Goal: Obtain resource: Obtain resource

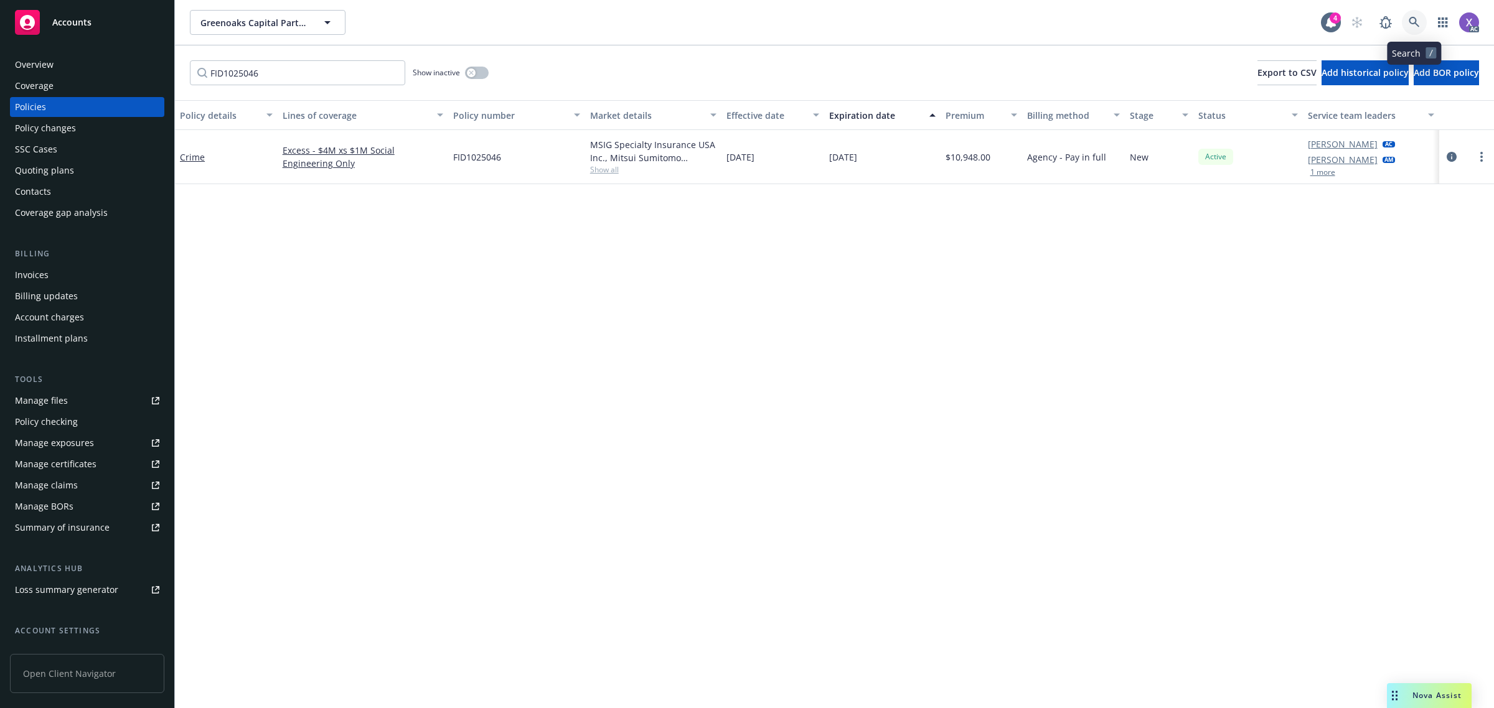
click at [1414, 21] on icon at bounding box center [1414, 22] width 11 height 11
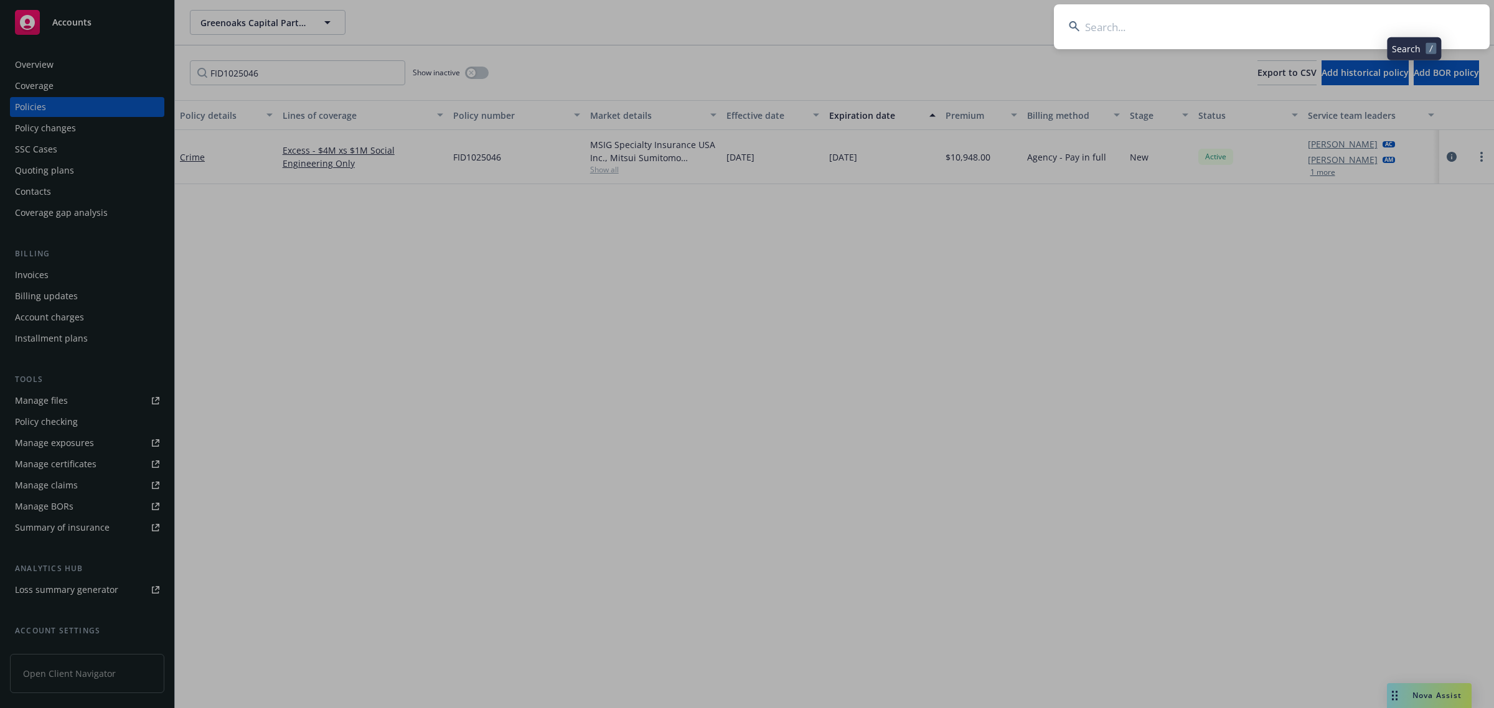
click at [1291, 29] on input at bounding box center [1272, 26] width 436 height 45
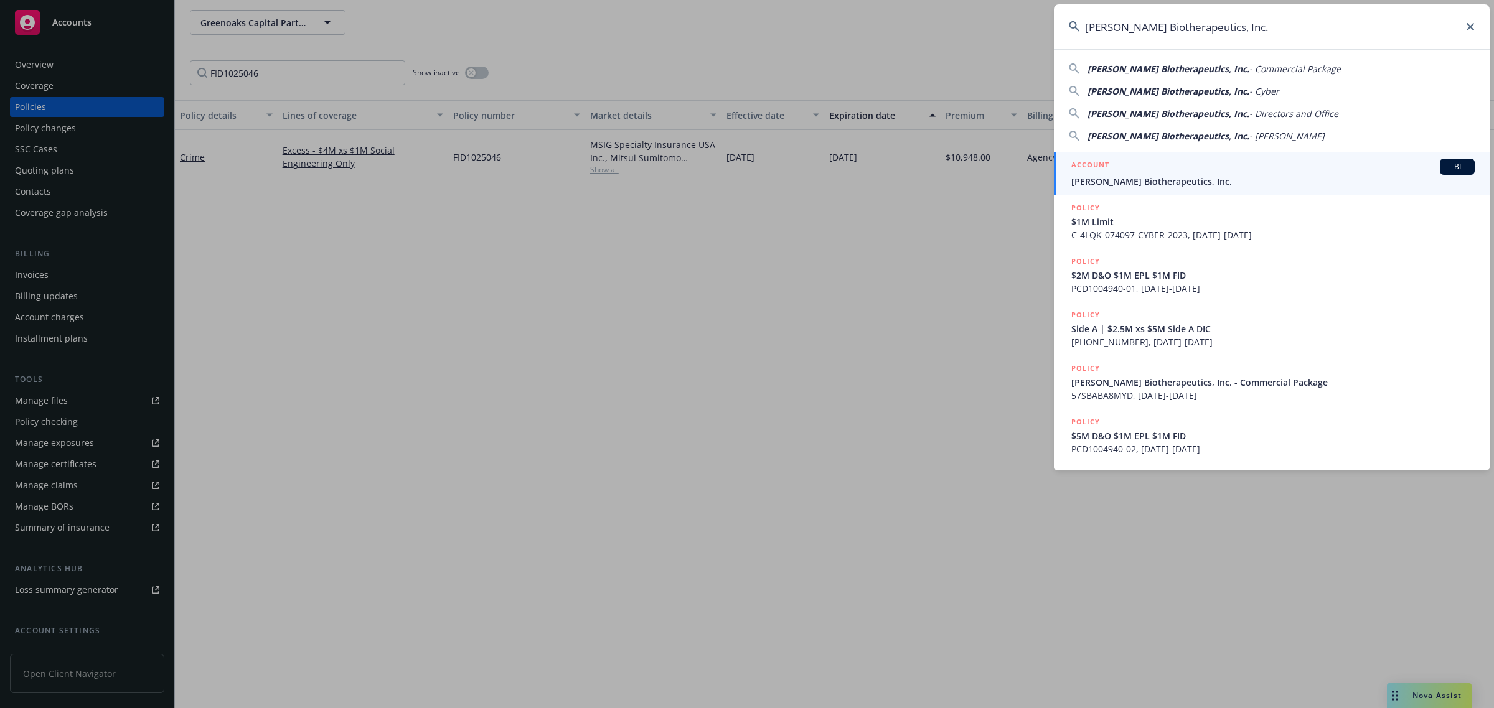
type input "[PERSON_NAME] Biotherapeutics, Inc."
drag, startPoint x: 1170, startPoint y: 176, endPoint x: 1157, endPoint y: 194, distance: 22.7
click at [1170, 176] on span "[PERSON_NAME] Biotherapeutics, Inc." at bounding box center [1272, 181] width 403 height 13
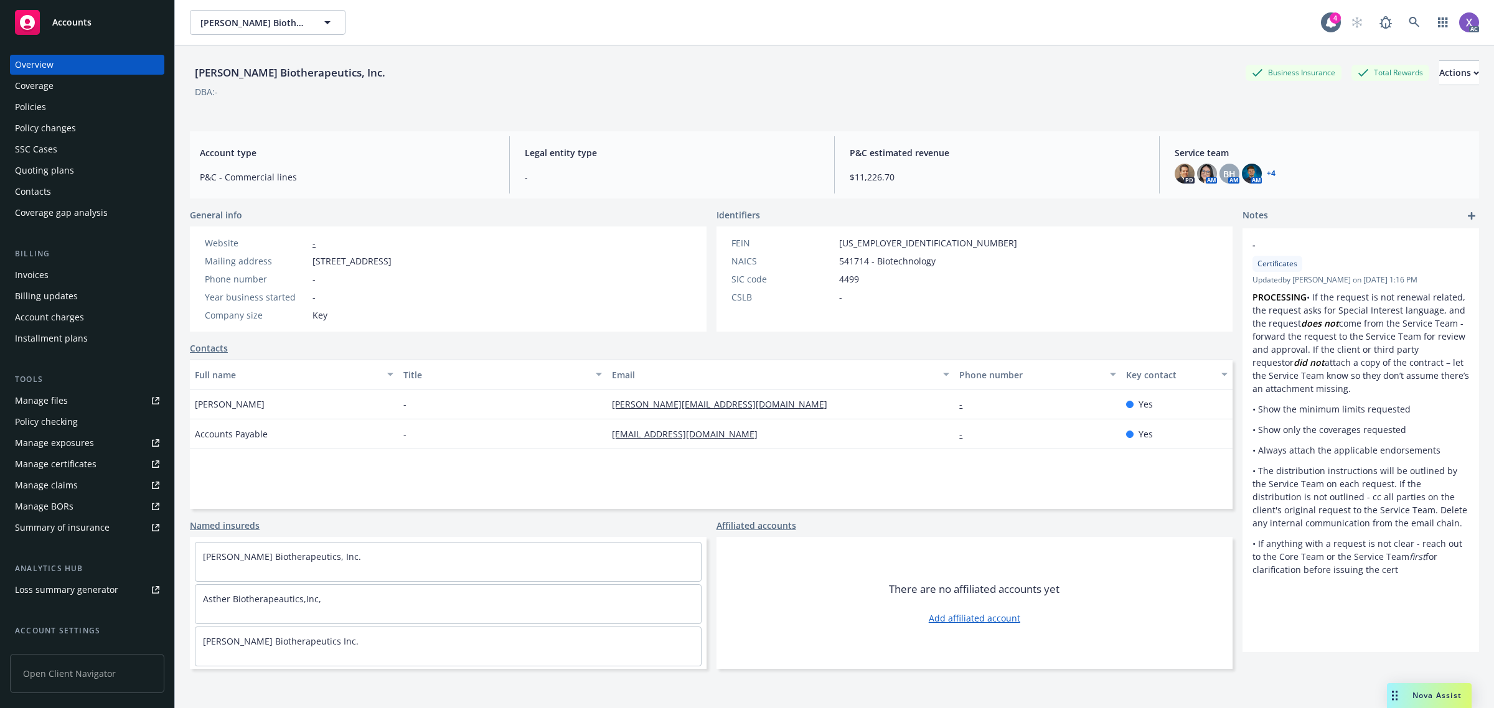
click at [29, 112] on div "Policies" at bounding box center [30, 107] width 31 height 20
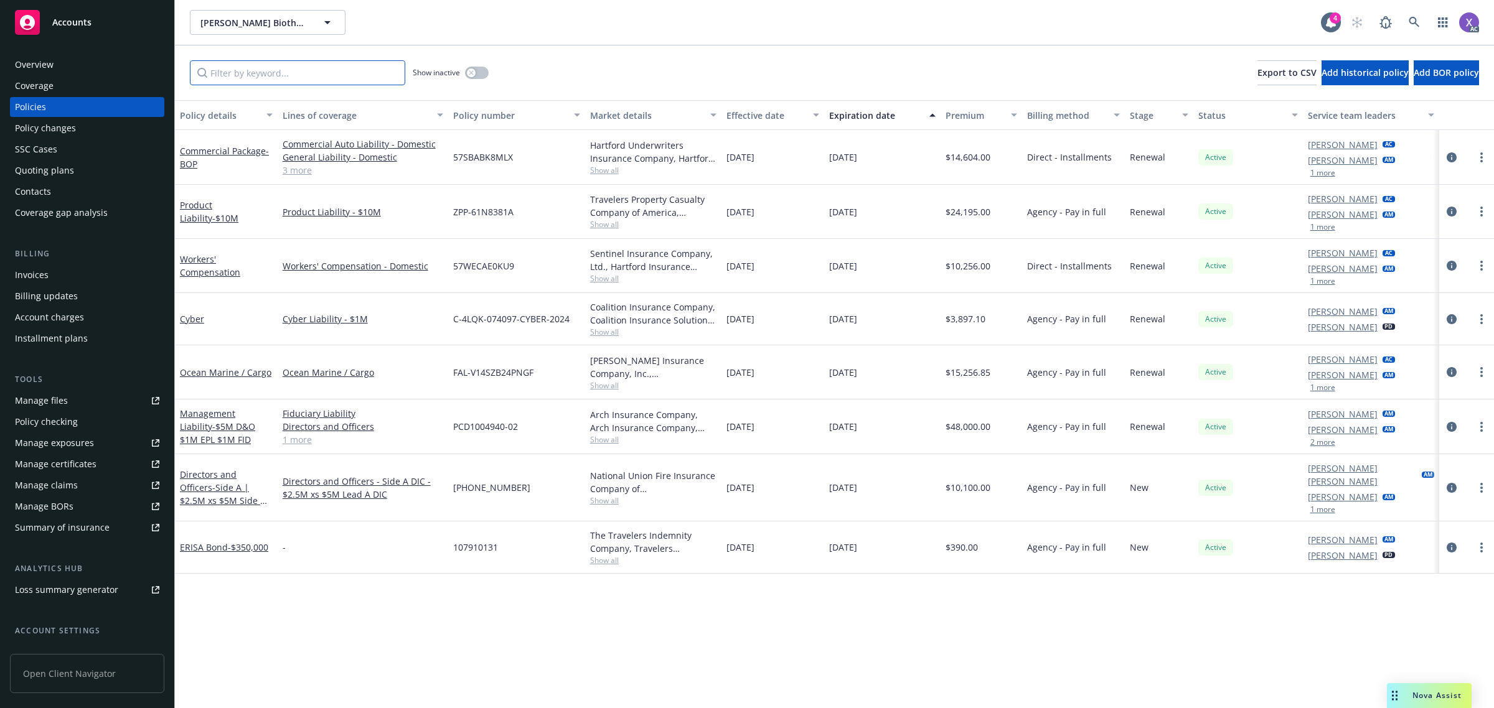
click at [296, 78] on input "Filter by keyword..." at bounding box center [297, 72] width 215 height 25
paste input "ZPP-61N8381A"
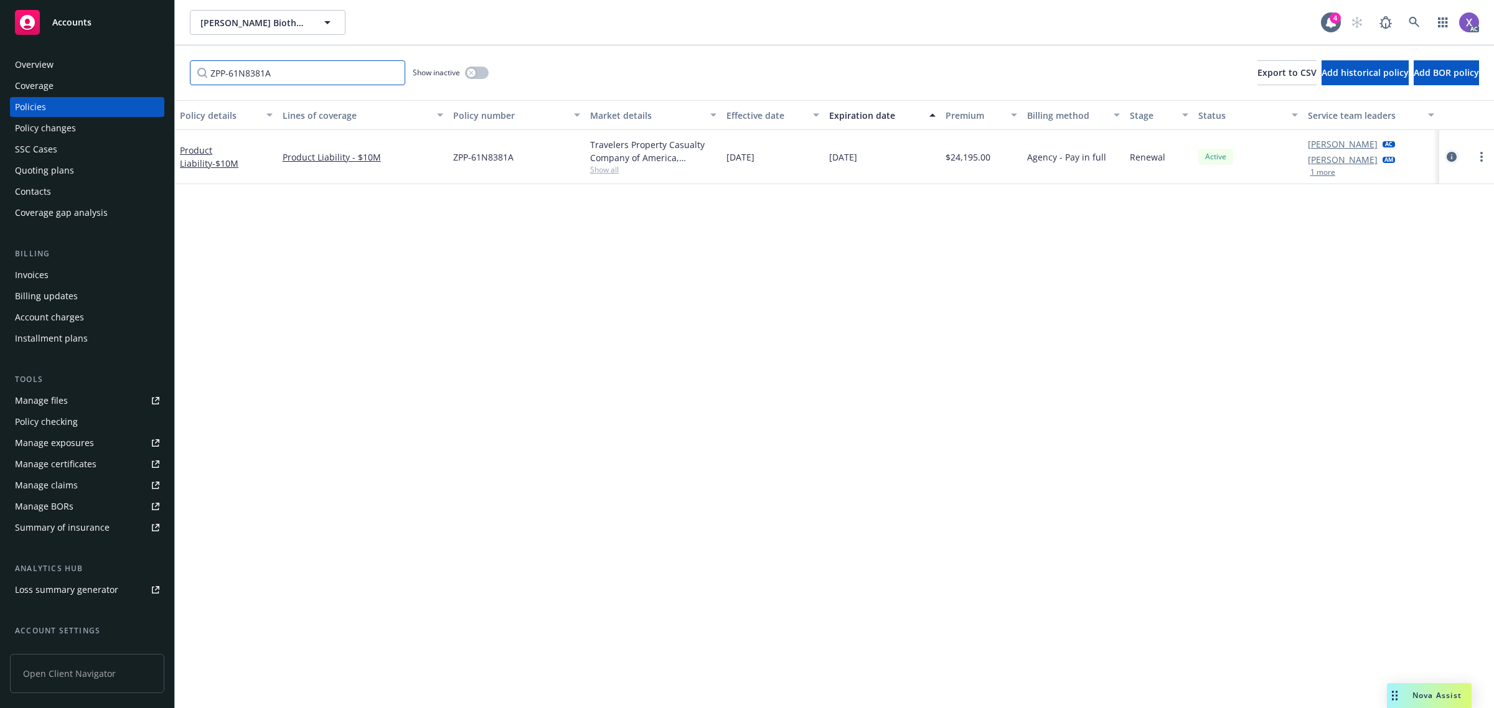
type input "ZPP-61N8381A"
click at [1454, 157] on icon "circleInformation" at bounding box center [1452, 157] width 10 height 10
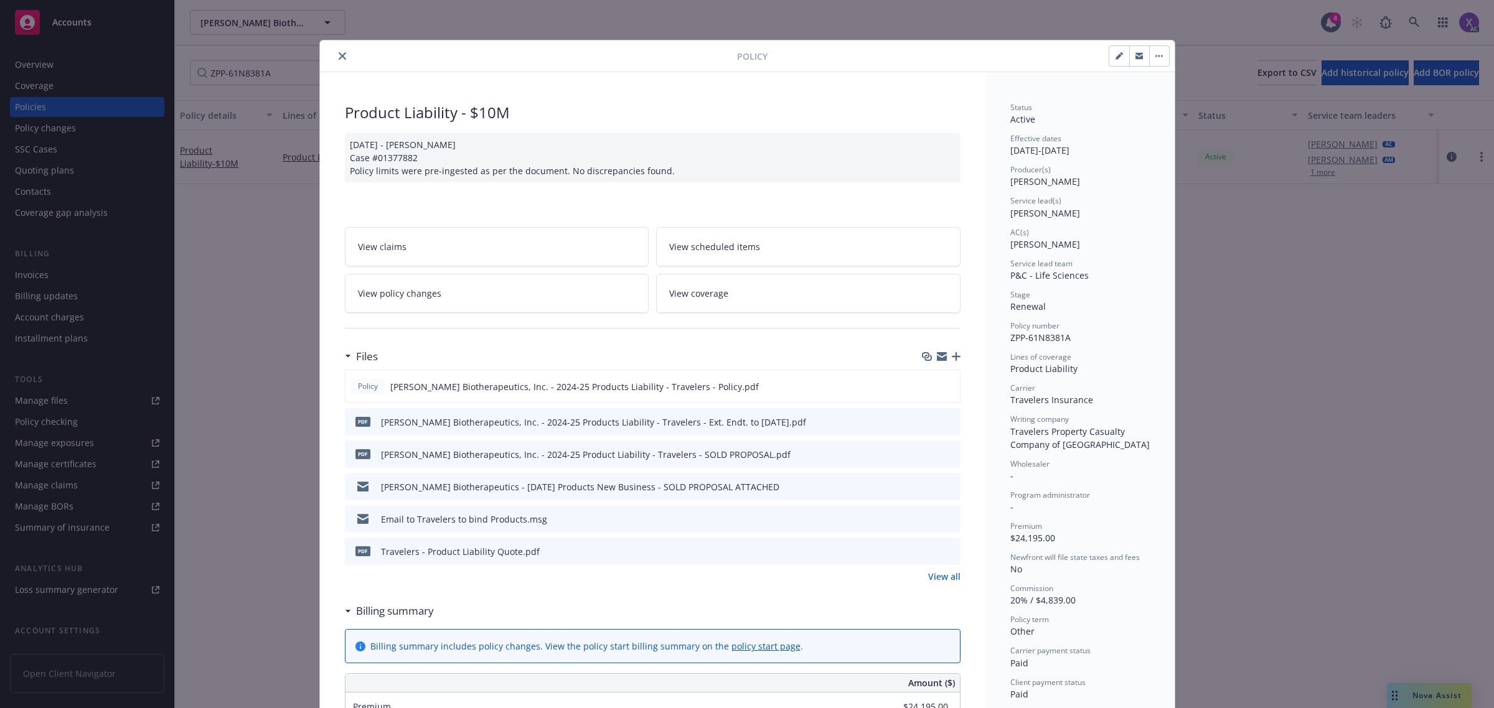
click at [938, 576] on link "View all" at bounding box center [944, 576] width 32 height 13
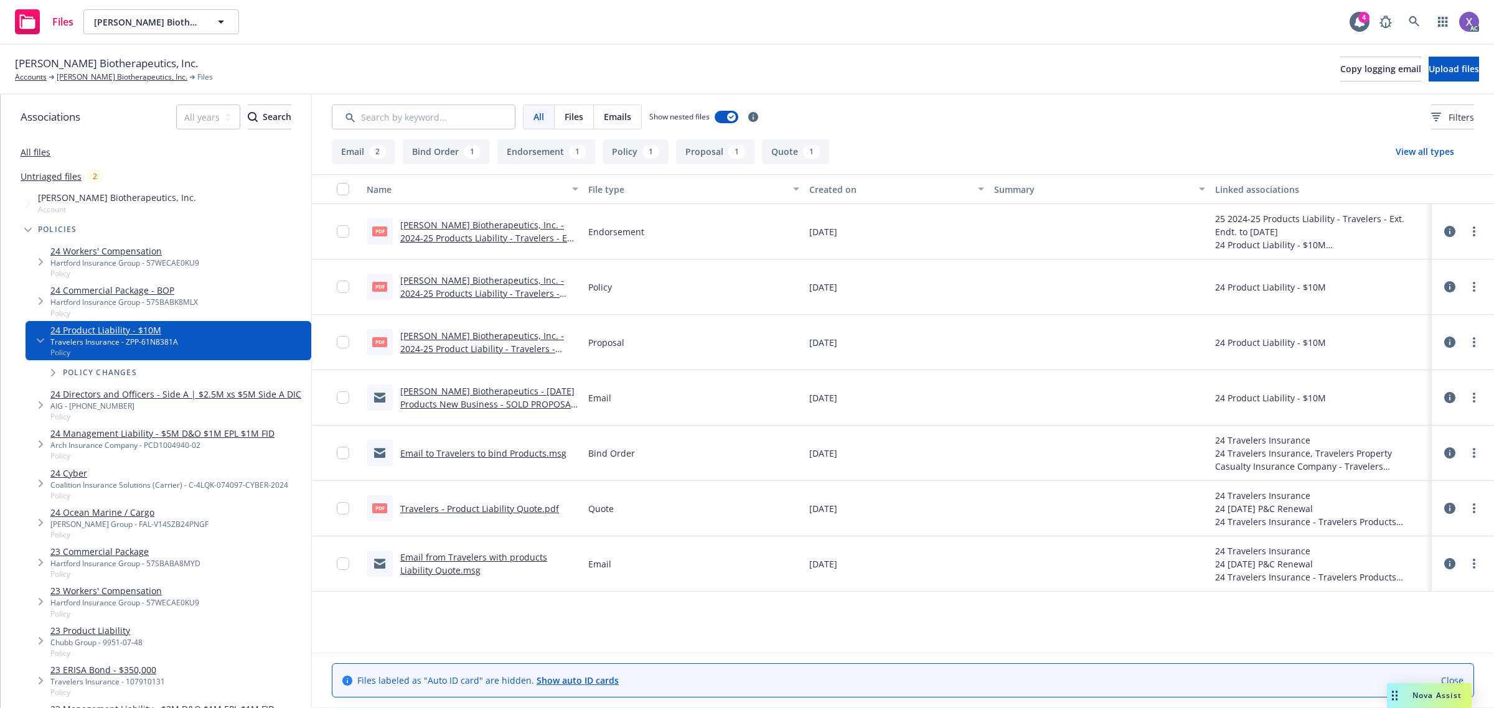
click at [509, 225] on link "[PERSON_NAME] Biotherapeutics, Inc. - 2024-25 Products Liability - Travelers - …" at bounding box center [488, 238] width 177 height 38
click at [1405, 24] on link at bounding box center [1414, 21] width 25 height 25
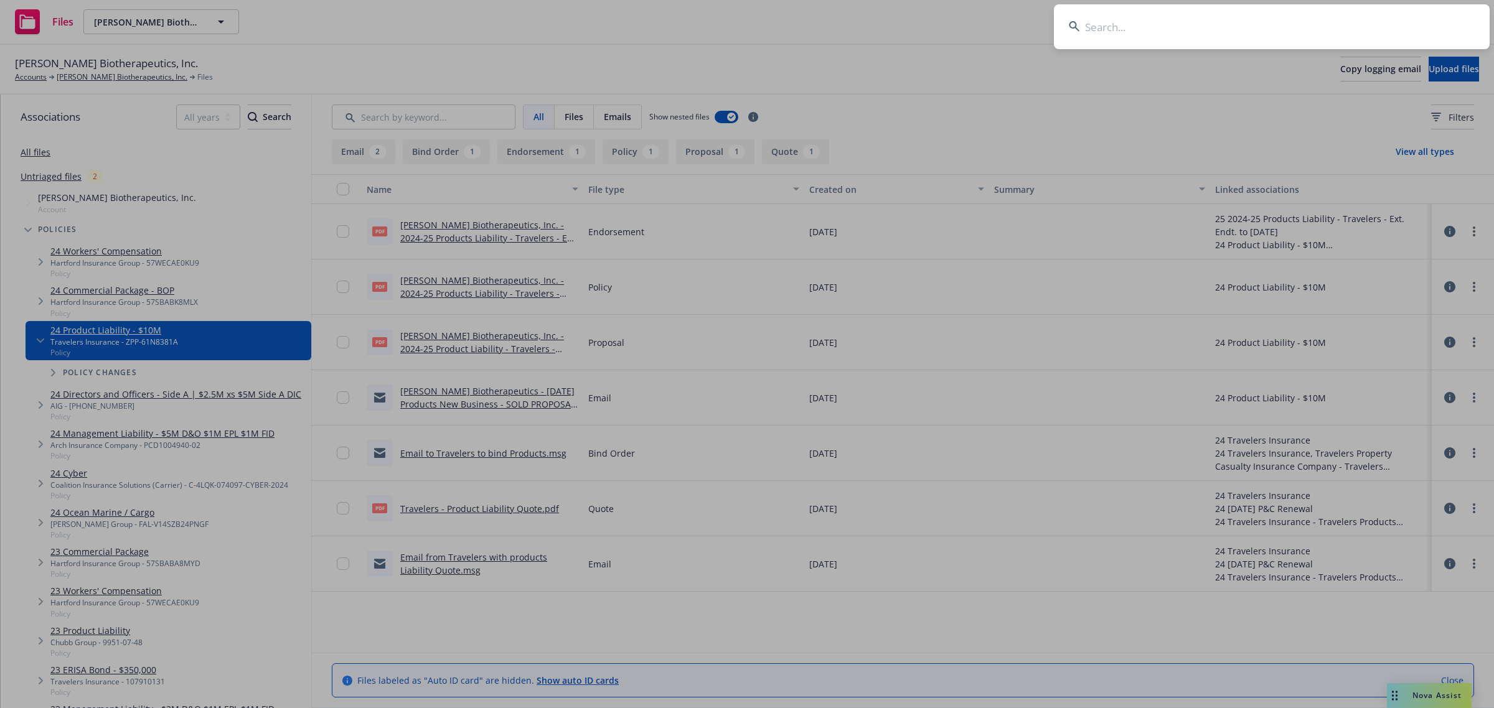
click at [1216, 33] on input at bounding box center [1272, 26] width 436 height 45
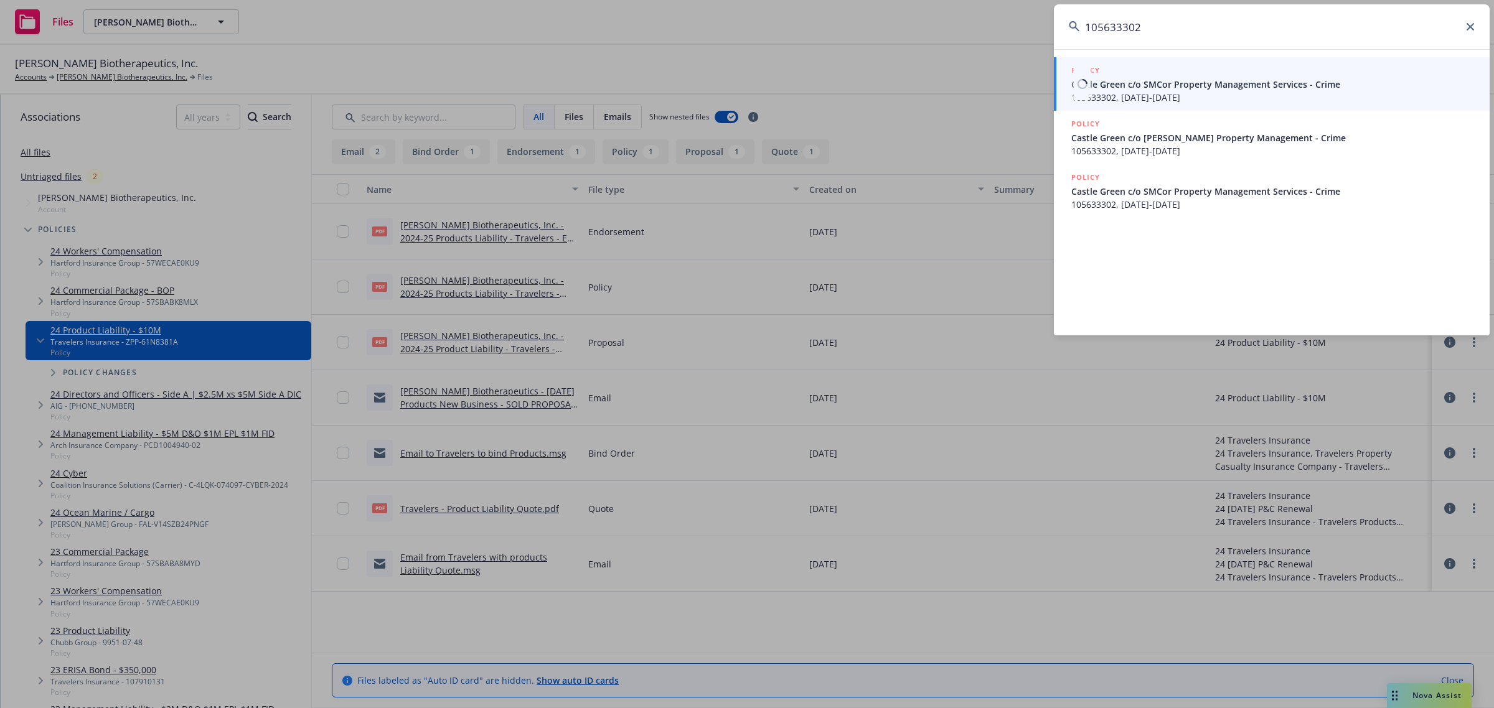
type input "105633302"
click at [1177, 91] on span "105633302, 07/24/2021-07/24/2024" at bounding box center [1272, 97] width 403 height 13
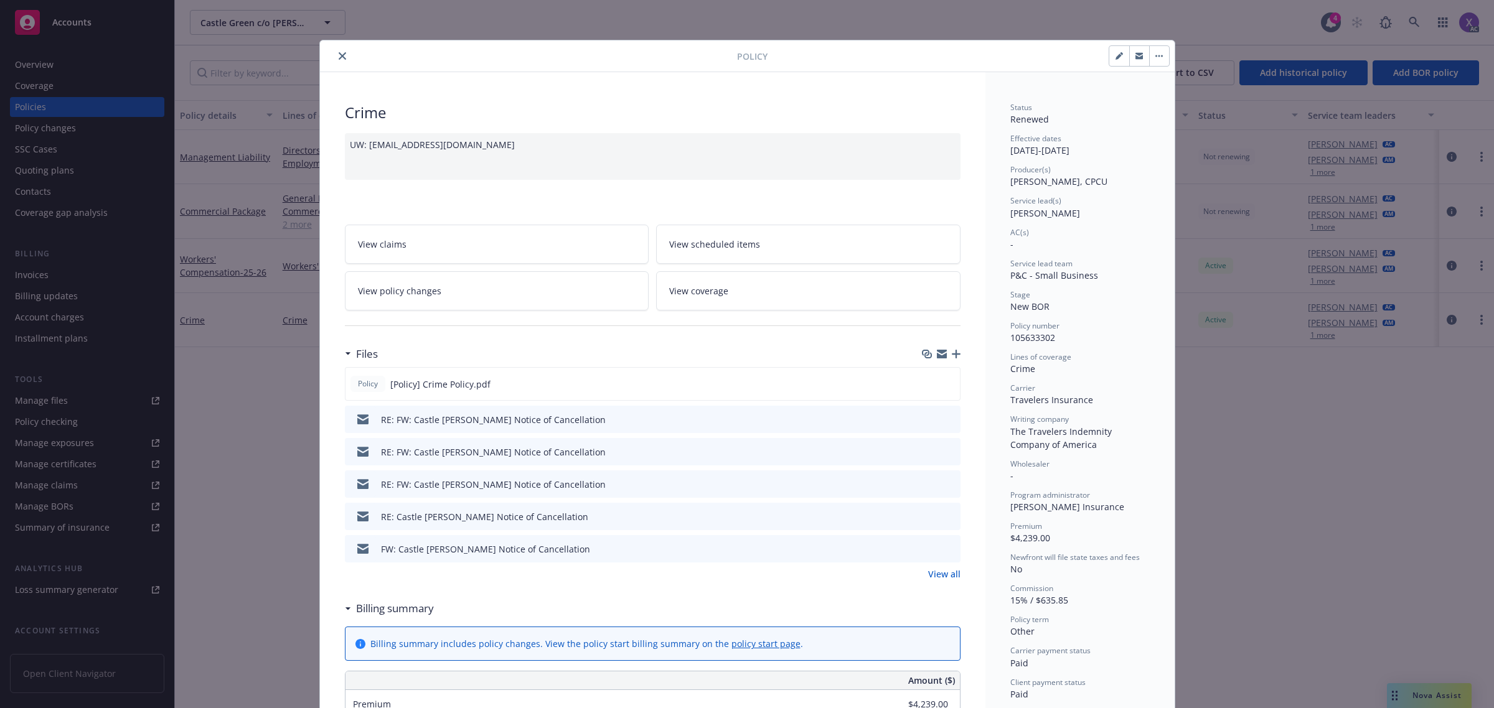
click at [339, 56] on icon "close" at bounding box center [342, 55] width 7 height 7
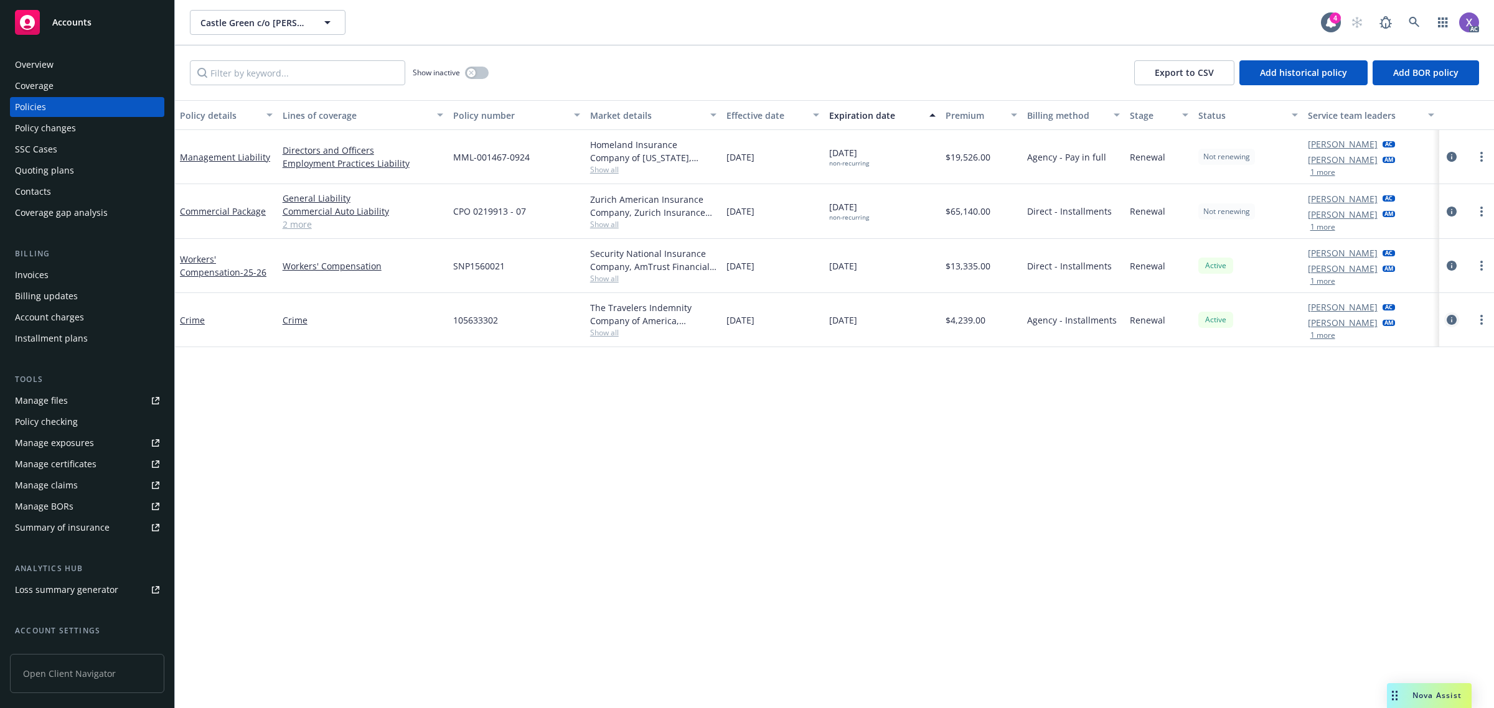
click at [1452, 321] on icon "circleInformation" at bounding box center [1452, 320] width 10 height 10
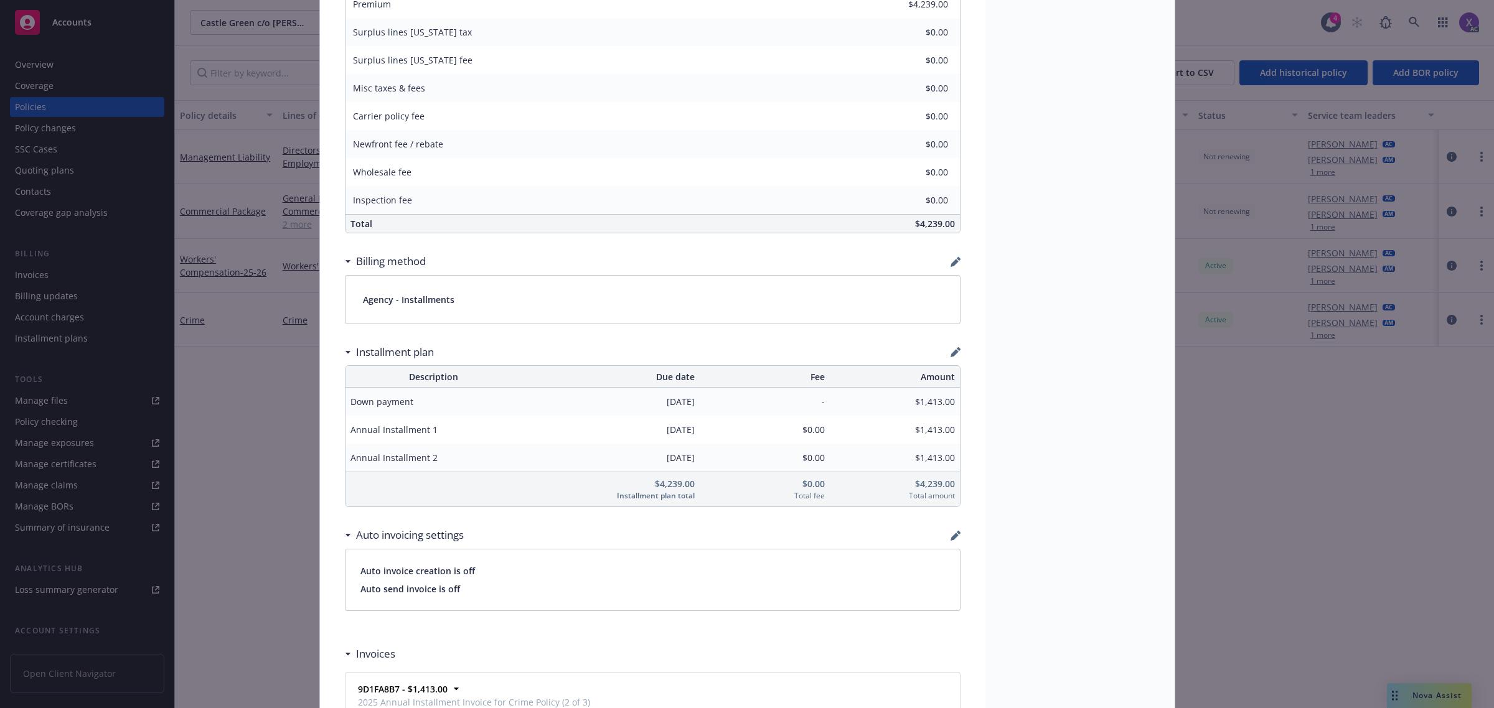
scroll to position [311, 0]
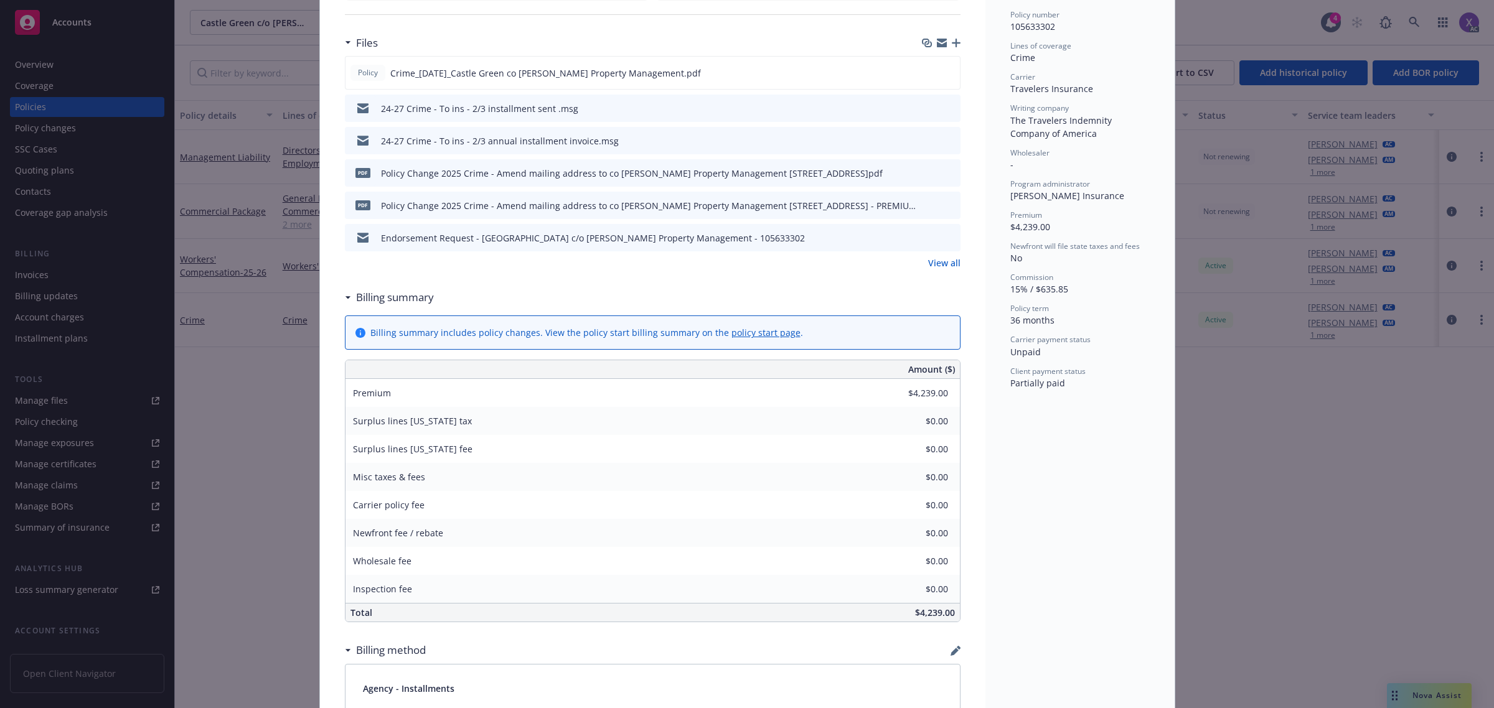
click at [943, 260] on link "View all" at bounding box center [944, 262] width 32 height 13
